Goal: Register for event/course

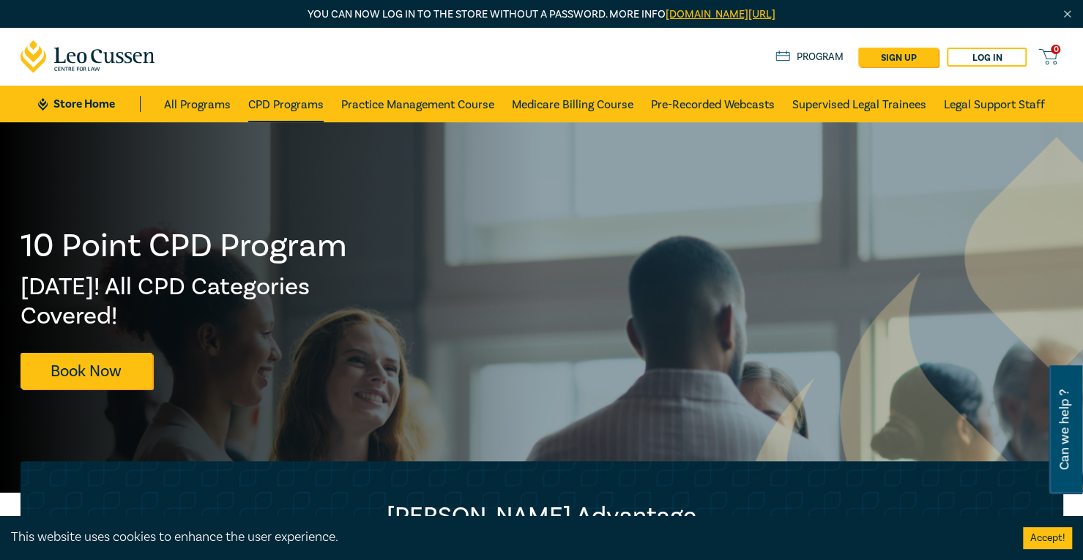
click at [303, 100] on link "CPD Programs" at bounding box center [285, 104] width 75 height 37
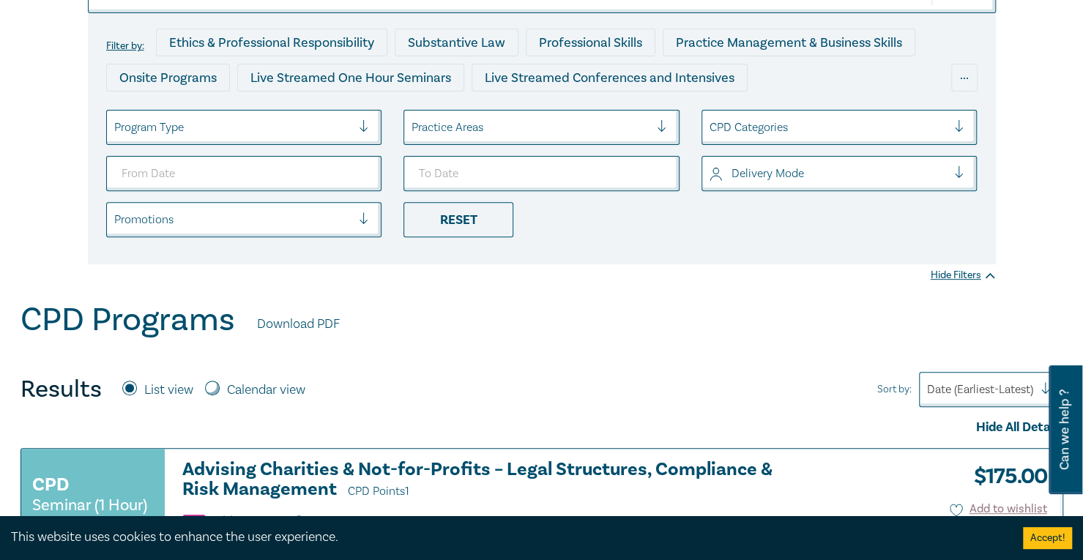
scroll to position [73, 0]
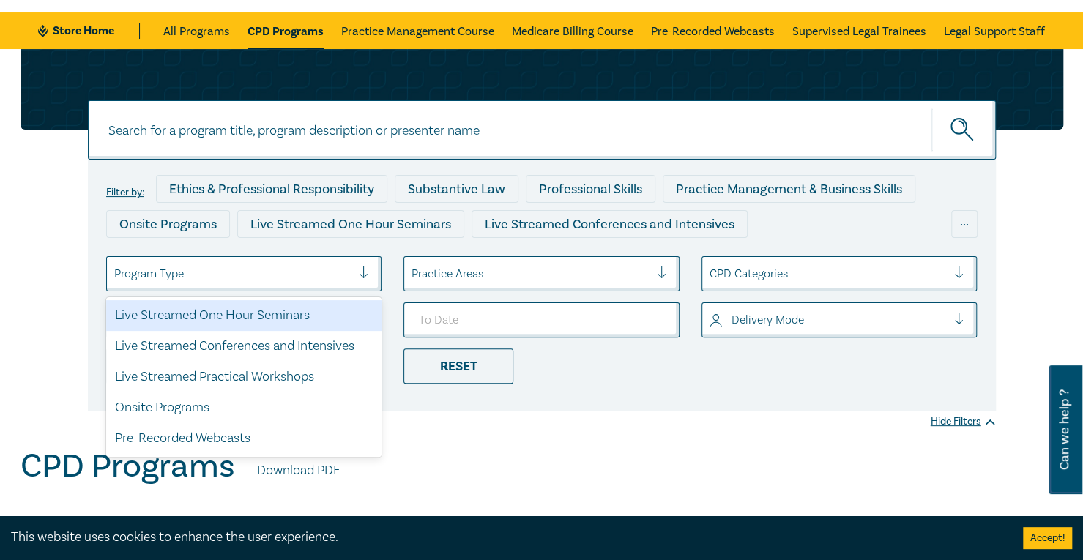
click at [305, 269] on div at bounding box center [233, 273] width 238 height 19
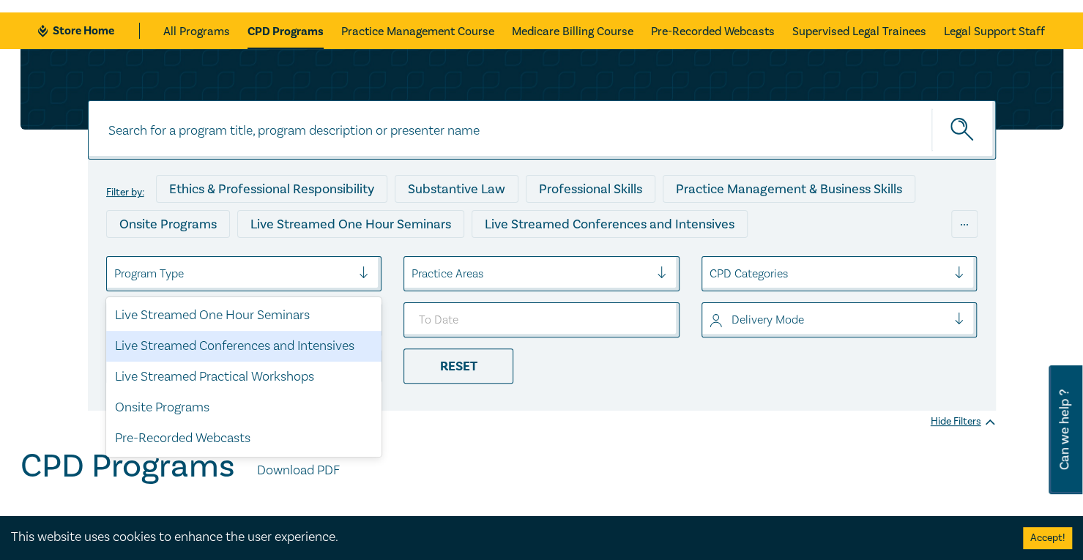
click at [286, 347] on div "Live Streamed Conferences and Intensives" at bounding box center [244, 346] width 276 height 31
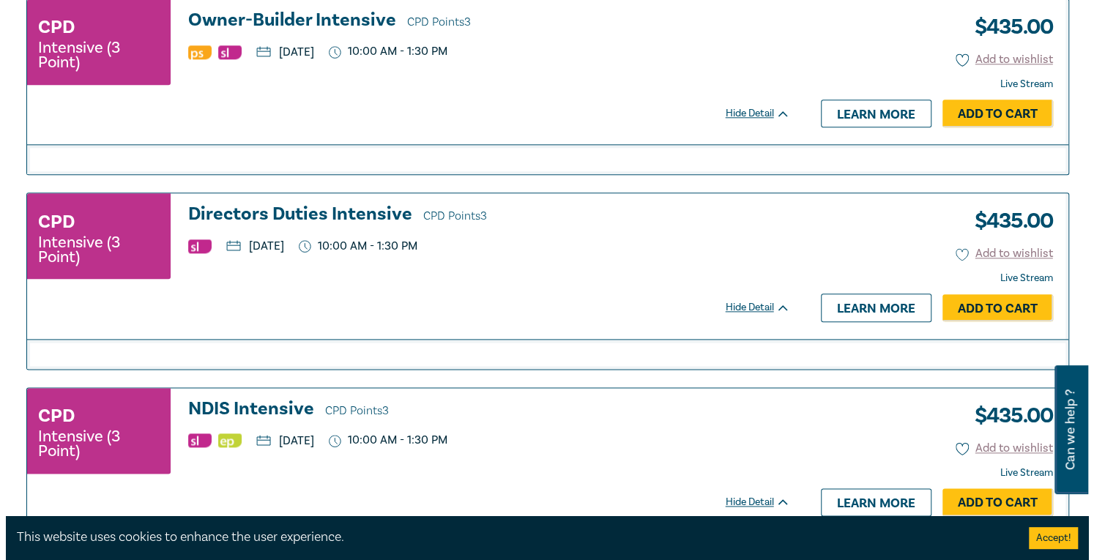
scroll to position [1099, 0]
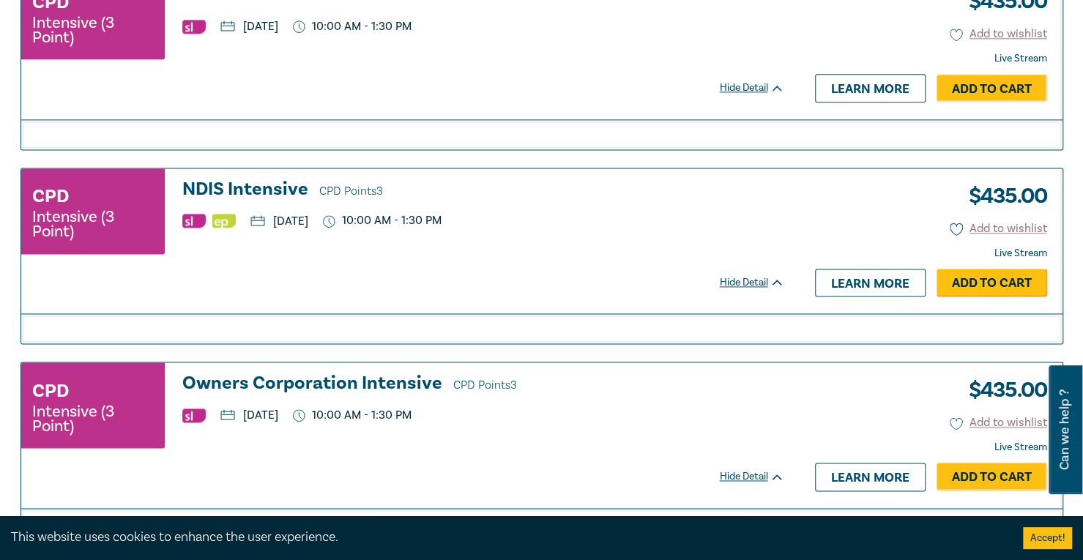
click at [945, 282] on link "Add to Cart" at bounding box center [992, 283] width 111 height 28
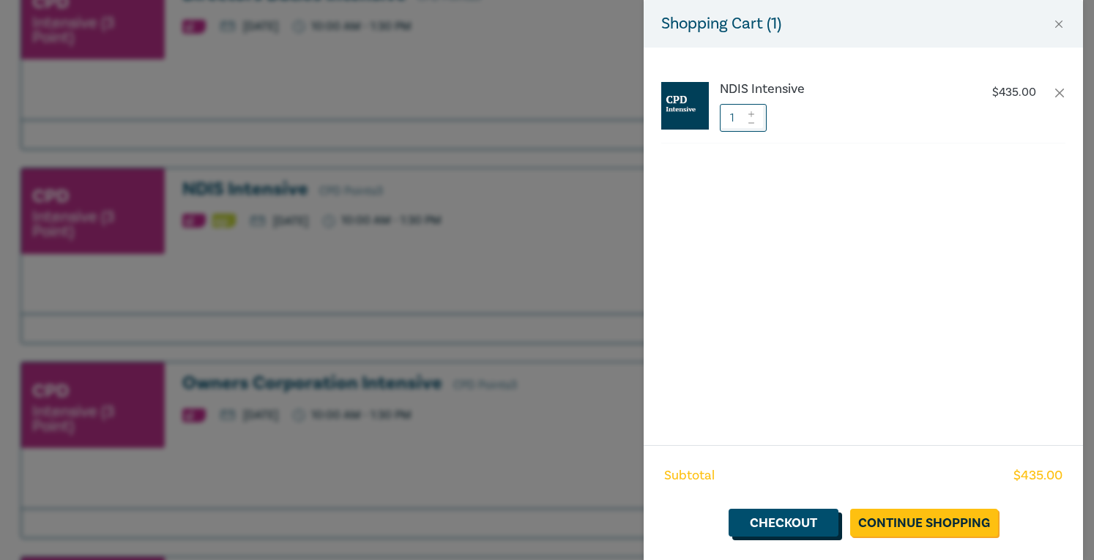
click at [828, 516] on link "Checkout" at bounding box center [784, 523] width 110 height 28
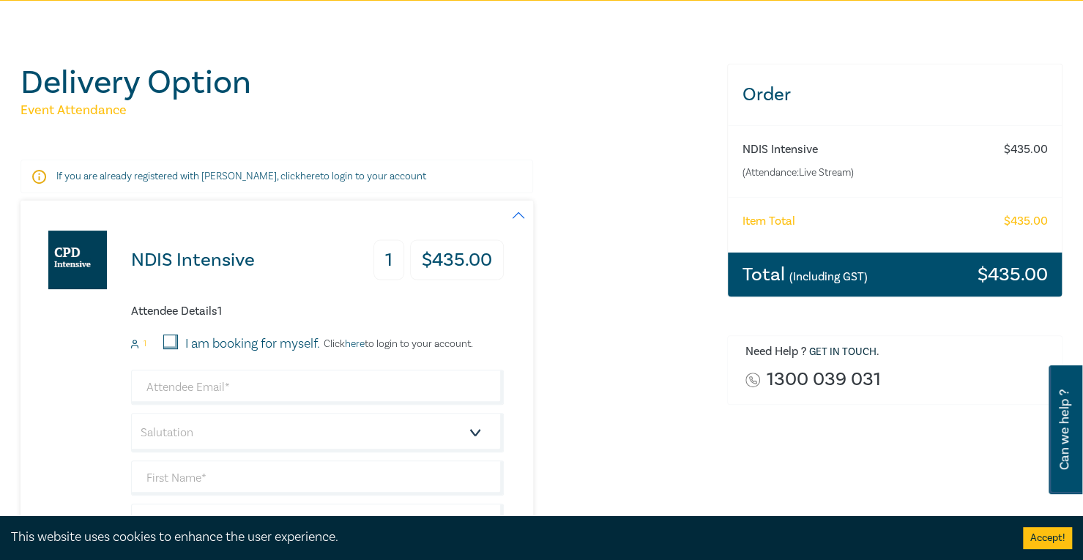
scroll to position [293, 0]
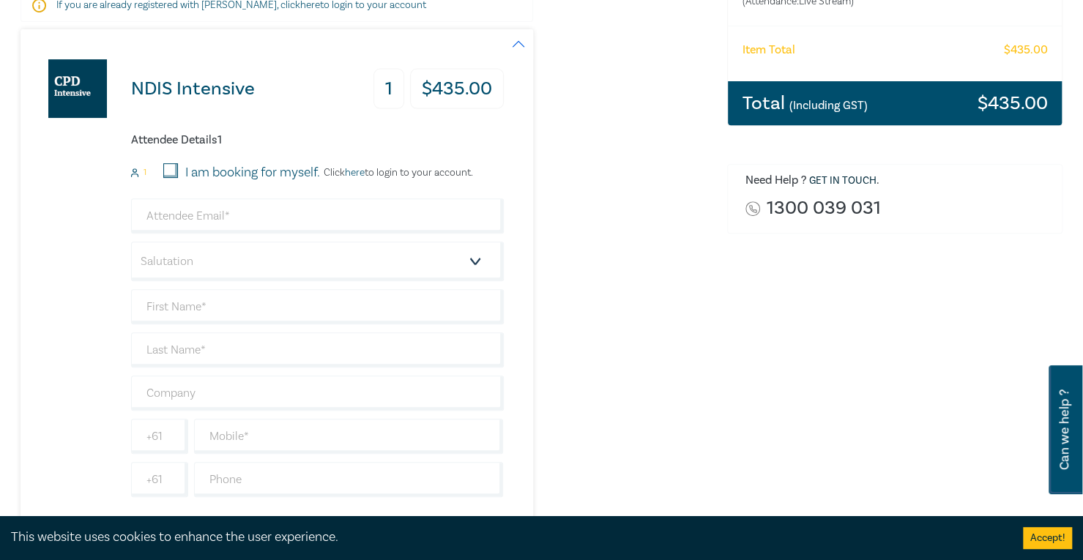
click at [174, 171] on input "I am booking for myself." at bounding box center [170, 170] width 15 height 15
checkbox input "true"
click at [227, 228] on input "email" at bounding box center [317, 216] width 373 height 35
type input "2"
type input "[EMAIL_ADDRESS][DOMAIN_NAME]"
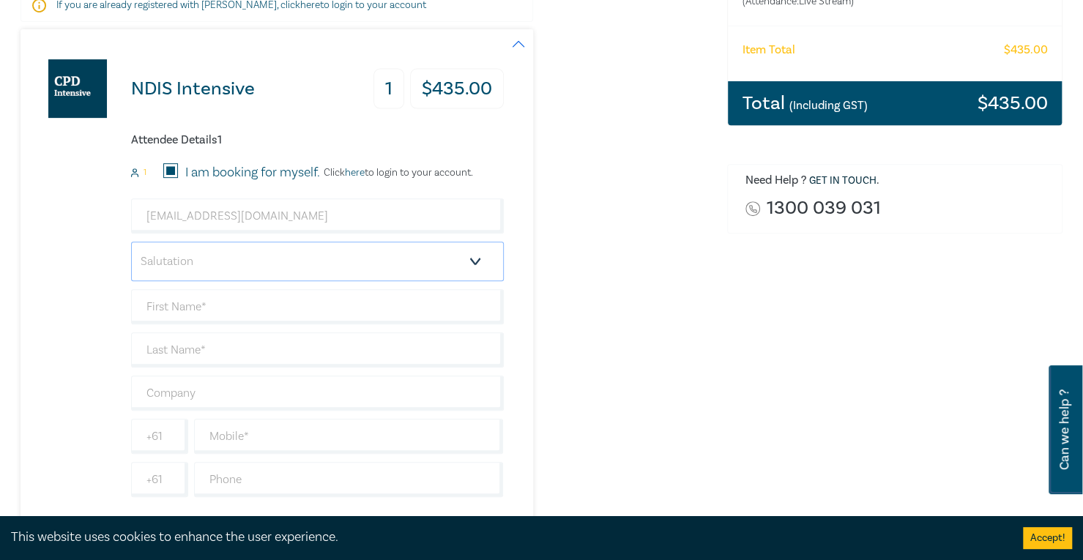
click at [190, 254] on select "Salutation Mr. Mrs. Ms. Miss Dr. Prof. Other" at bounding box center [317, 262] width 373 height 40
select select "Mr."
click at [131, 242] on select "Salutation Mr. Mrs. Ms. Miss Dr. Prof. Other" at bounding box center [317, 262] width 373 height 40
click at [195, 308] on input "text" at bounding box center [317, 306] width 373 height 35
type input "Yuyuan"
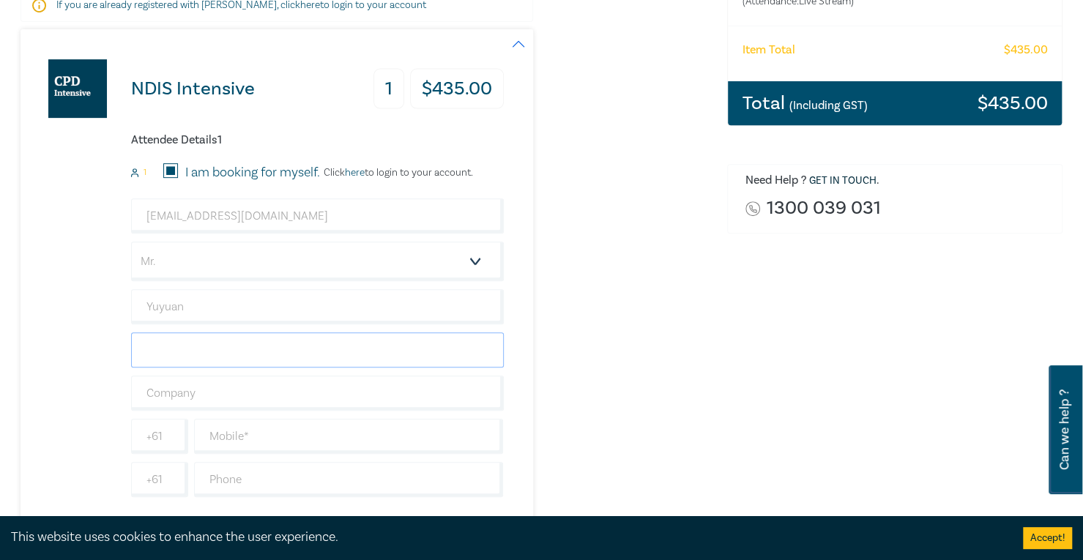
click at [168, 335] on input "text" at bounding box center [317, 350] width 373 height 35
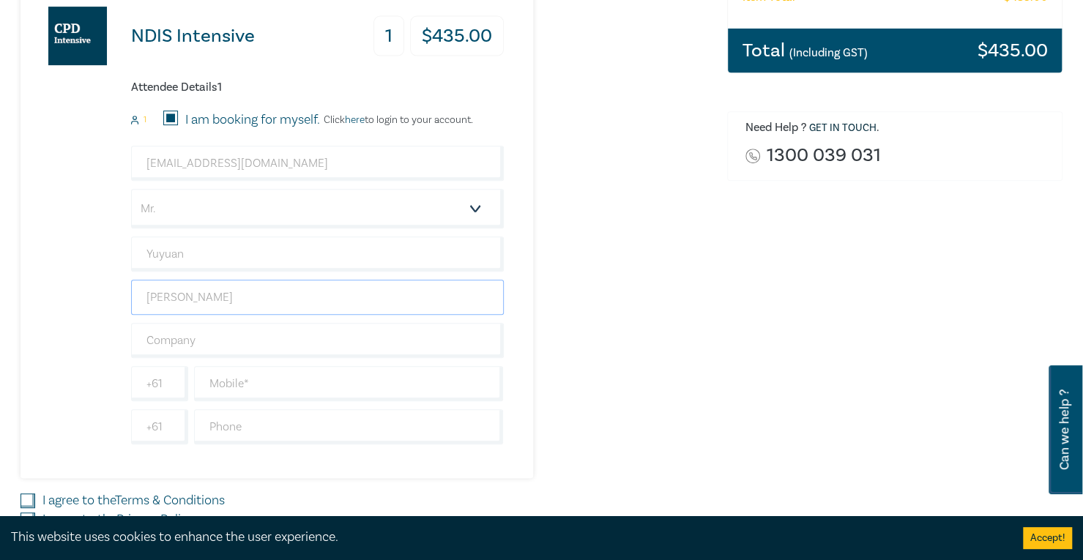
scroll to position [439, 0]
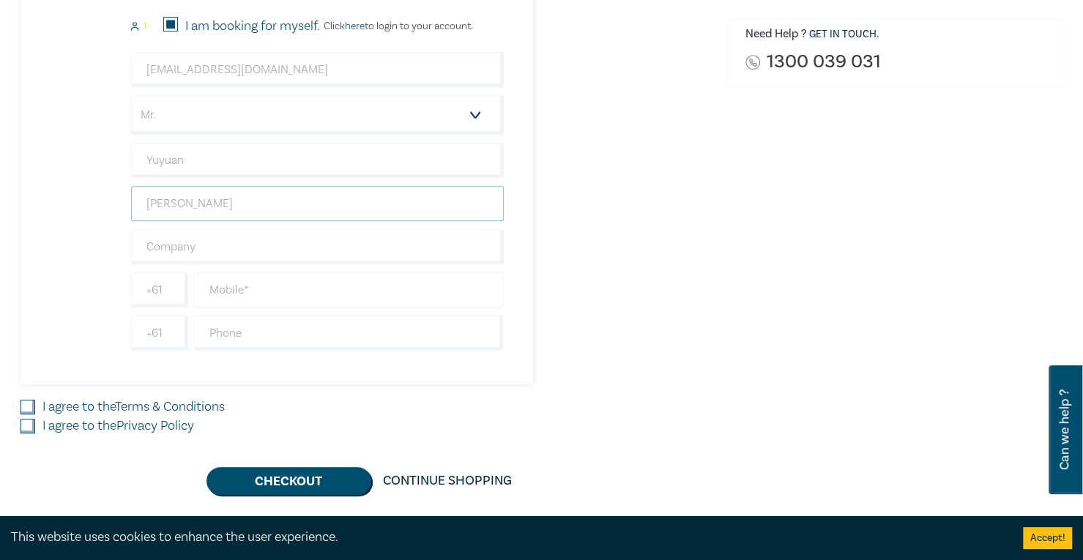
type input "[PERSON_NAME]"
click at [245, 285] on input "text" at bounding box center [349, 289] width 310 height 35
type input "414968868"
click at [28, 407] on input "I agree to the Terms & Conditions" at bounding box center [28, 407] width 15 height 15
checkbox input "true"
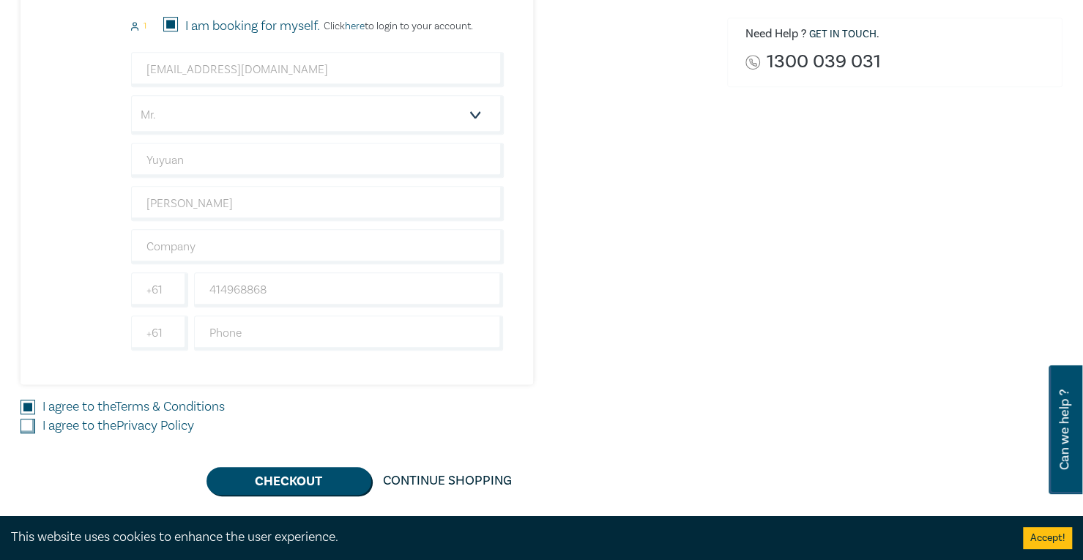
click at [26, 434] on div "NDIS Intensive 1 $ 435.00 Attendee Details 1 1 I am booking for myself. Click h…" at bounding box center [365, 189] width 689 height 612
click at [16, 421] on div "Delivery Option Event Attendance If you are already registered with [PERSON_NAM…" at bounding box center [365, 120] width 707 height 749
click at [24, 421] on input "I agree to the Privacy Policy" at bounding box center [28, 426] width 15 height 15
checkbox input "true"
click at [294, 506] on div "Delivery Option Event Attendance If you are already registered with [PERSON_NAM…" at bounding box center [541, 120] width 1083 height 875
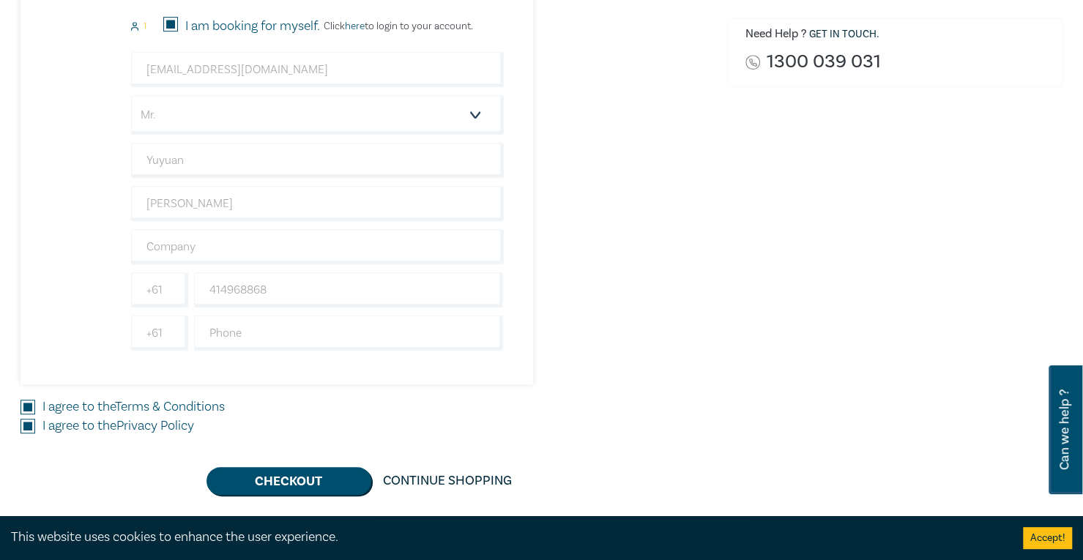
click at [294, 491] on div "Delivery Option Event Attendance If you are already registered with [PERSON_NAM…" at bounding box center [541, 120] width 1083 height 875
click at [286, 469] on button "Checkout" at bounding box center [289, 481] width 165 height 28
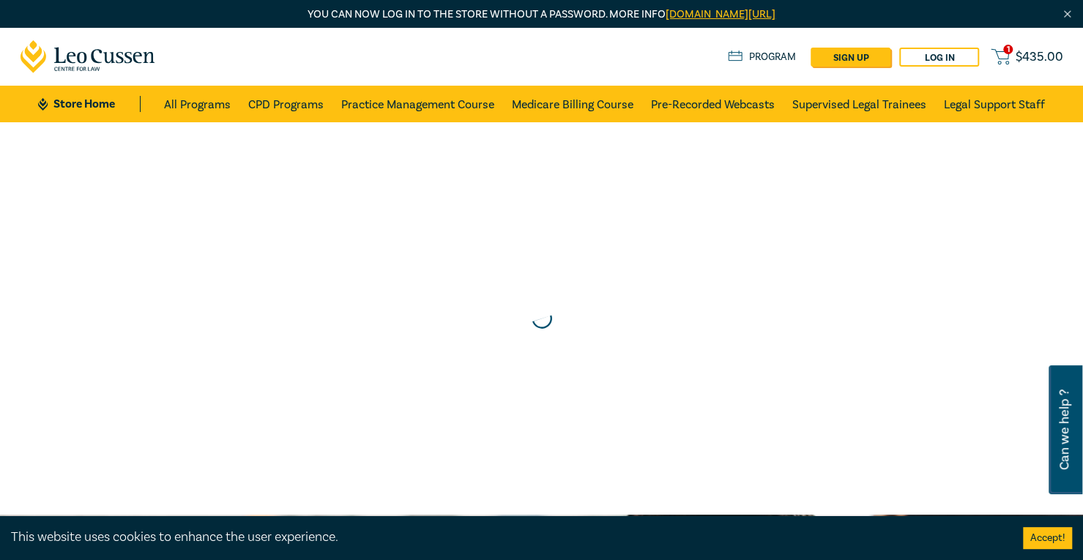
scroll to position [0, 0]
